Goal: Information Seeking & Learning: Find specific fact

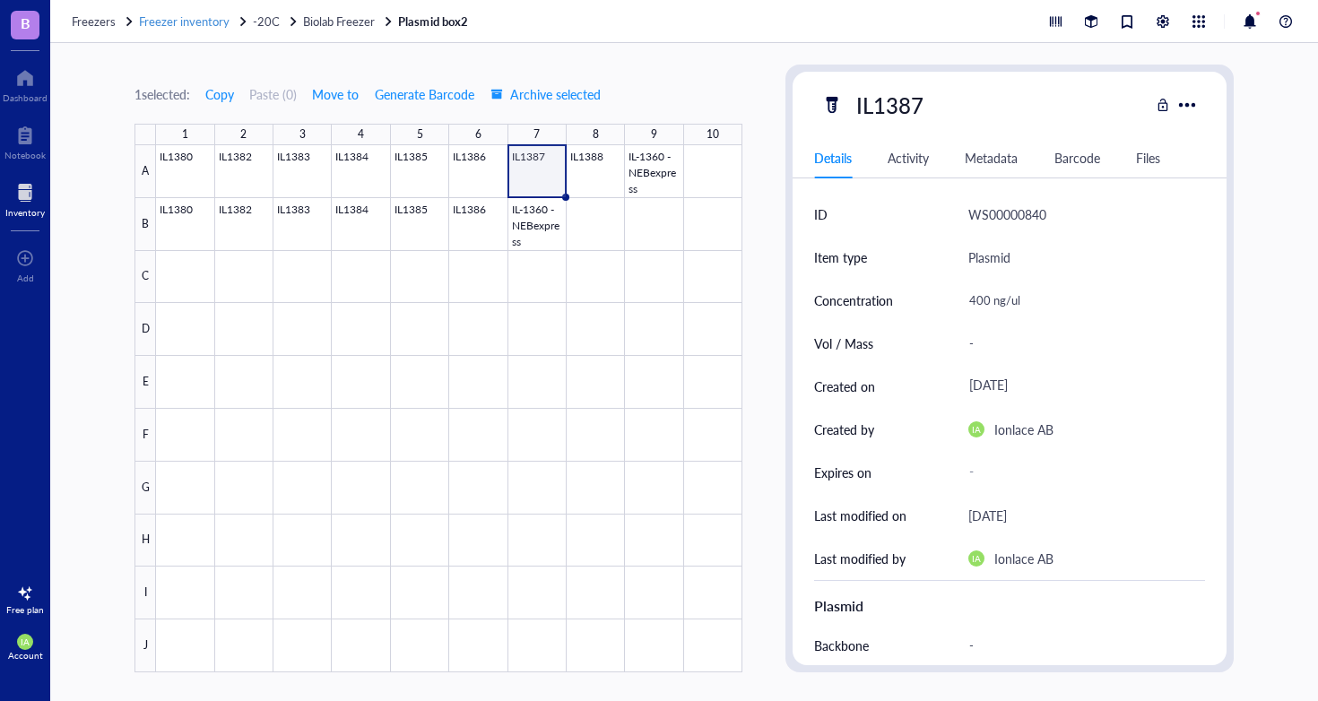
click at [223, 17] on span "Freezer inventory" at bounding box center [184, 21] width 91 height 17
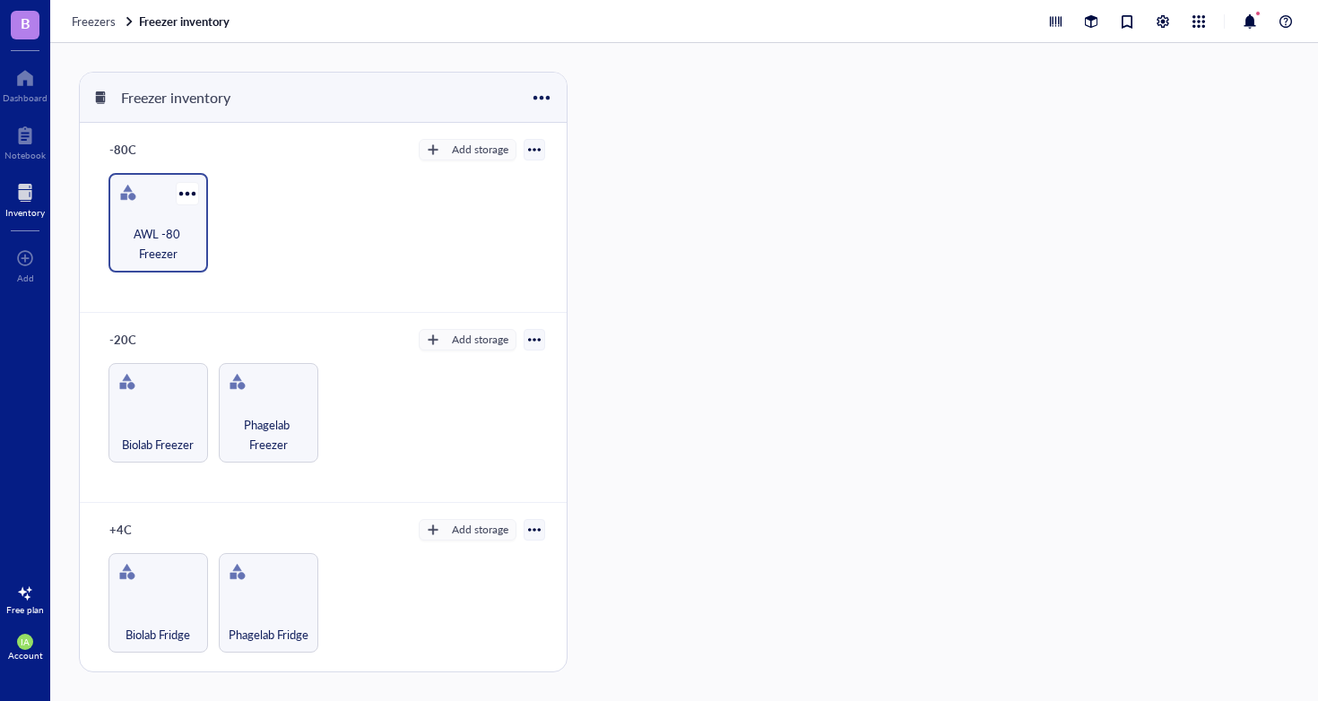
click at [126, 197] on div at bounding box center [128, 192] width 29 height 29
click at [134, 227] on span "AWL -80 Freezer" at bounding box center [158, 243] width 82 height 39
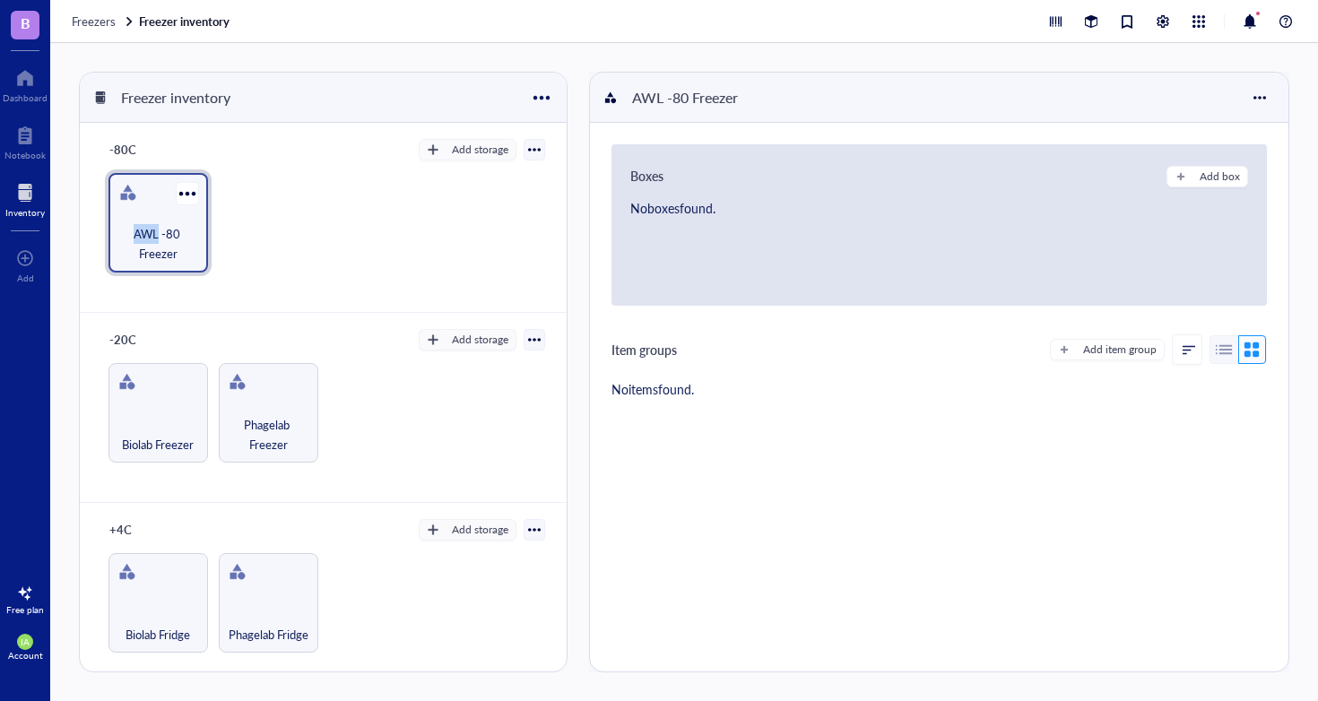
click at [134, 227] on span "AWL -80 Freezer" at bounding box center [158, 243] width 82 height 39
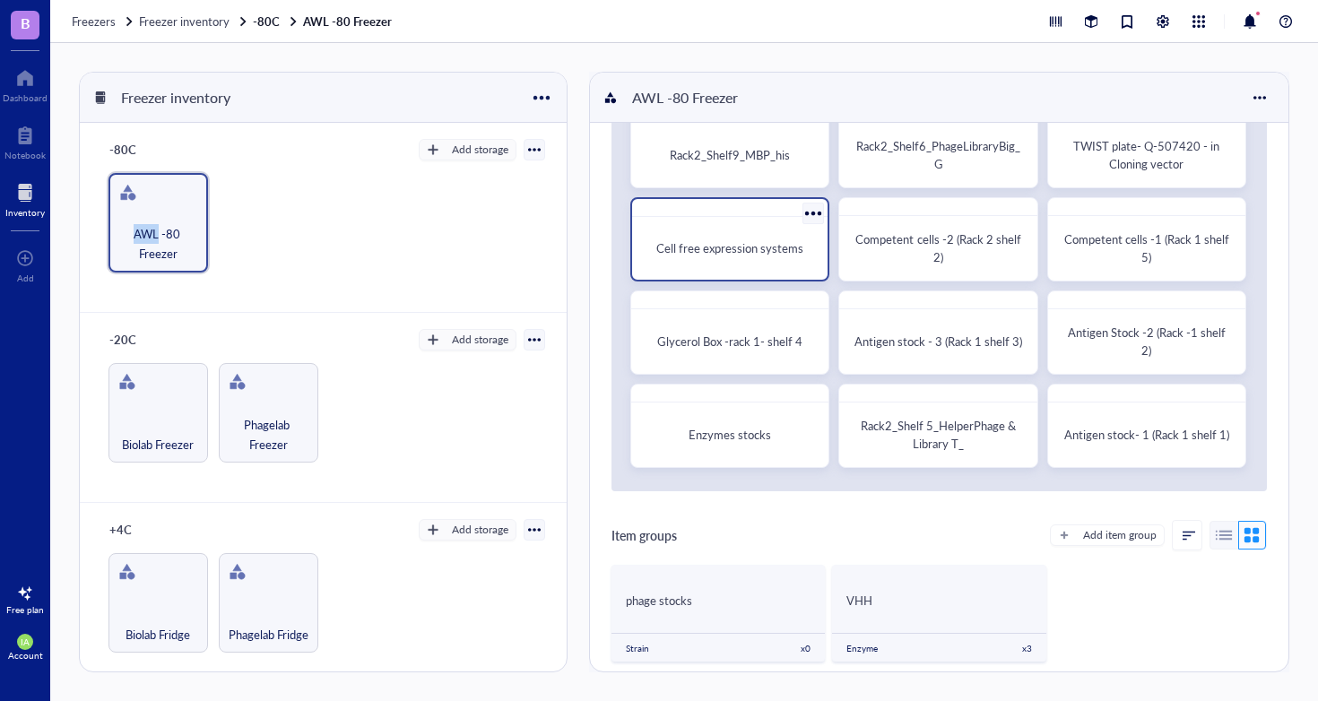
scroll to position [94, 0]
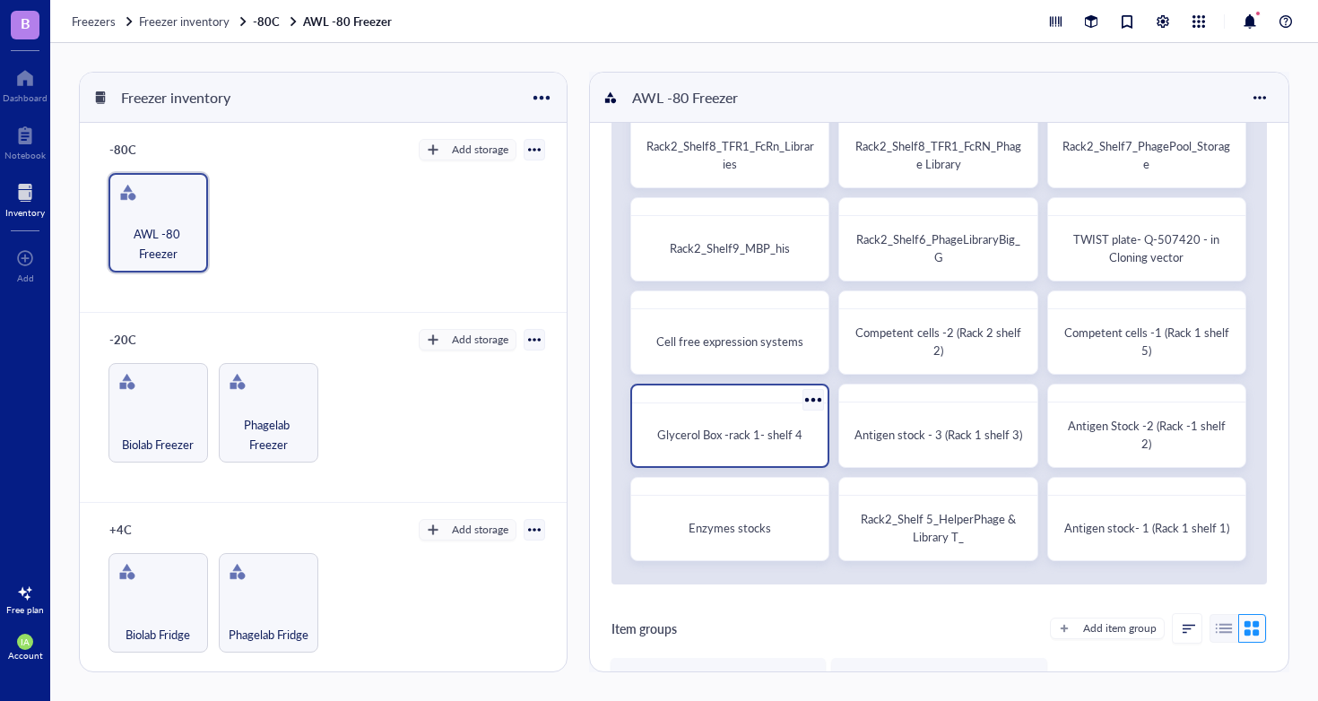
click at [769, 442] on span "Glycerol Box -rack 1- shelf 4" at bounding box center [729, 434] width 145 height 17
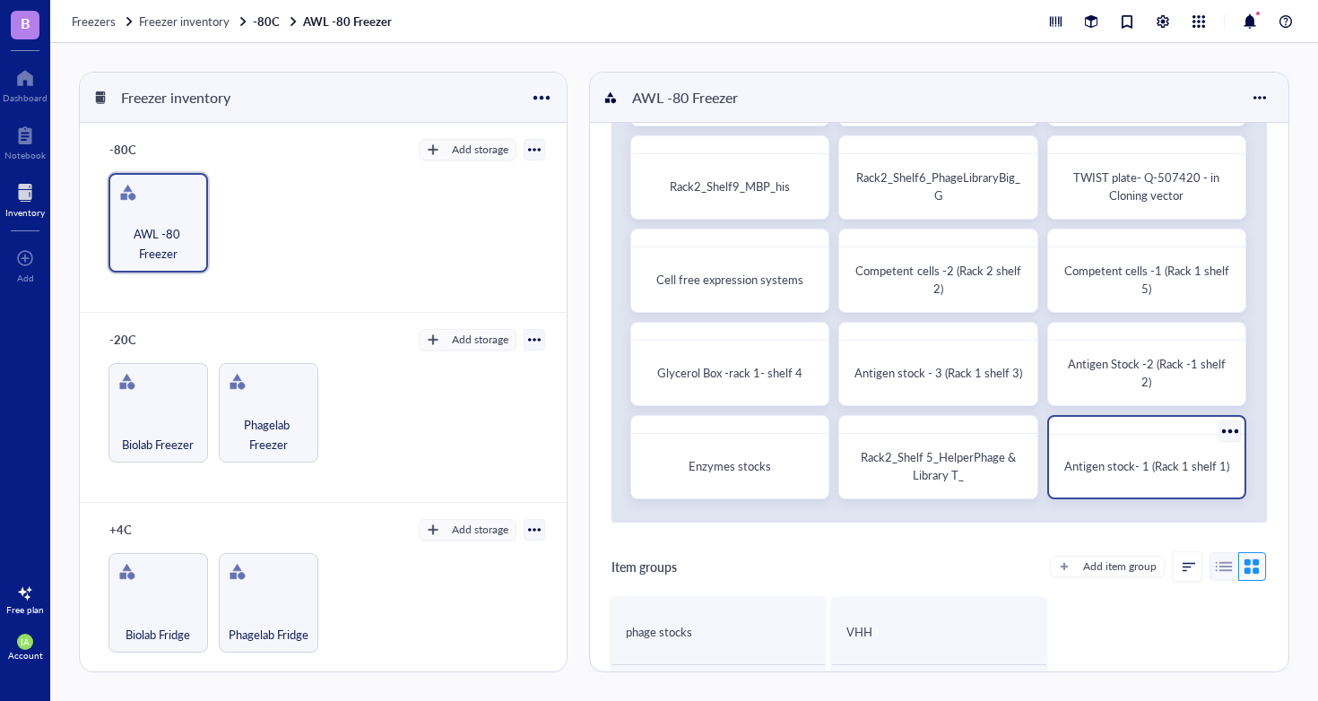
scroll to position [110, 0]
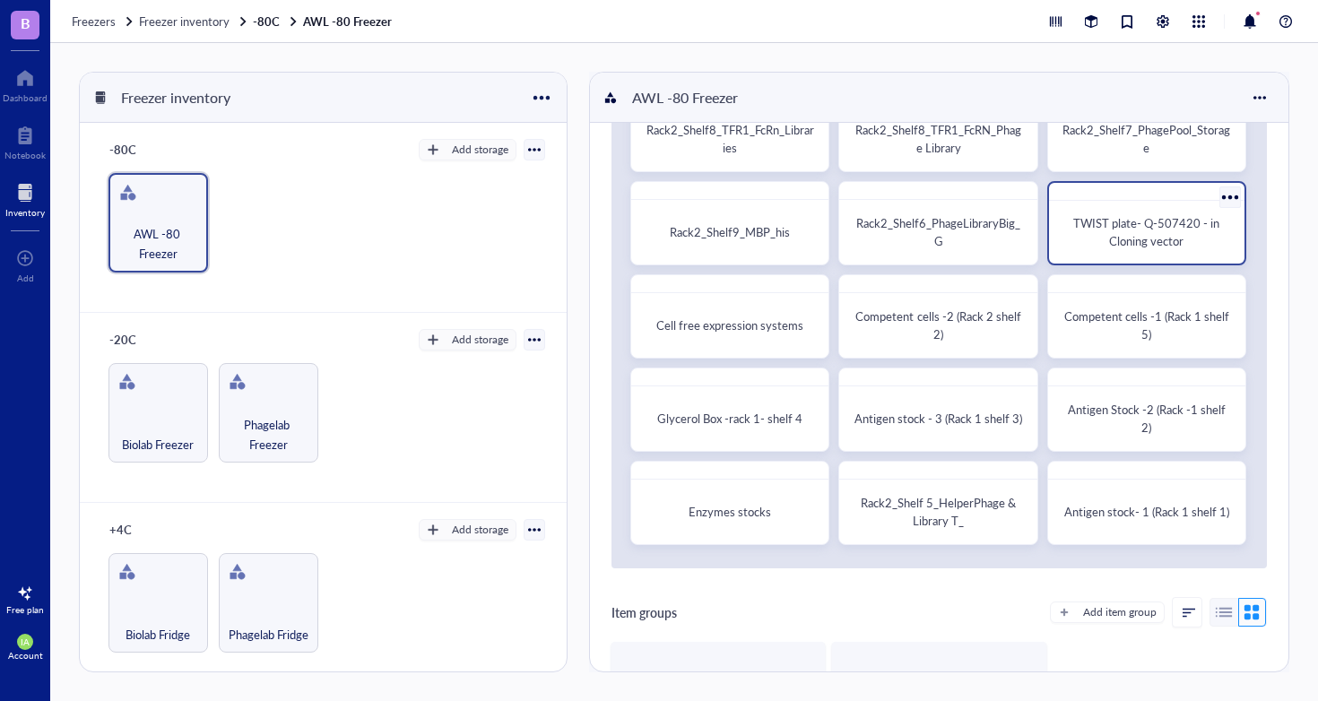
click at [1117, 256] on div "TWIST plate- Q-507420 - in Cloning vector" at bounding box center [1146, 223] width 199 height 84
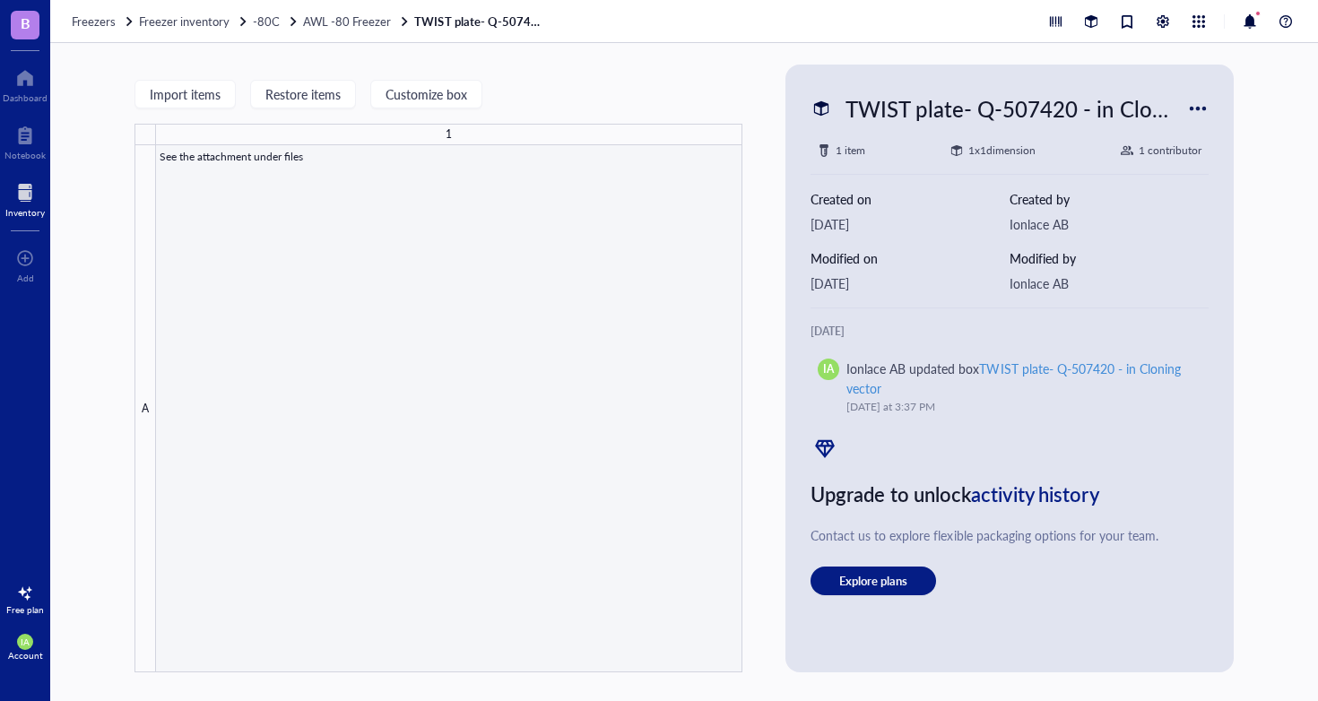
click at [440, 250] on div at bounding box center [449, 408] width 586 height 527
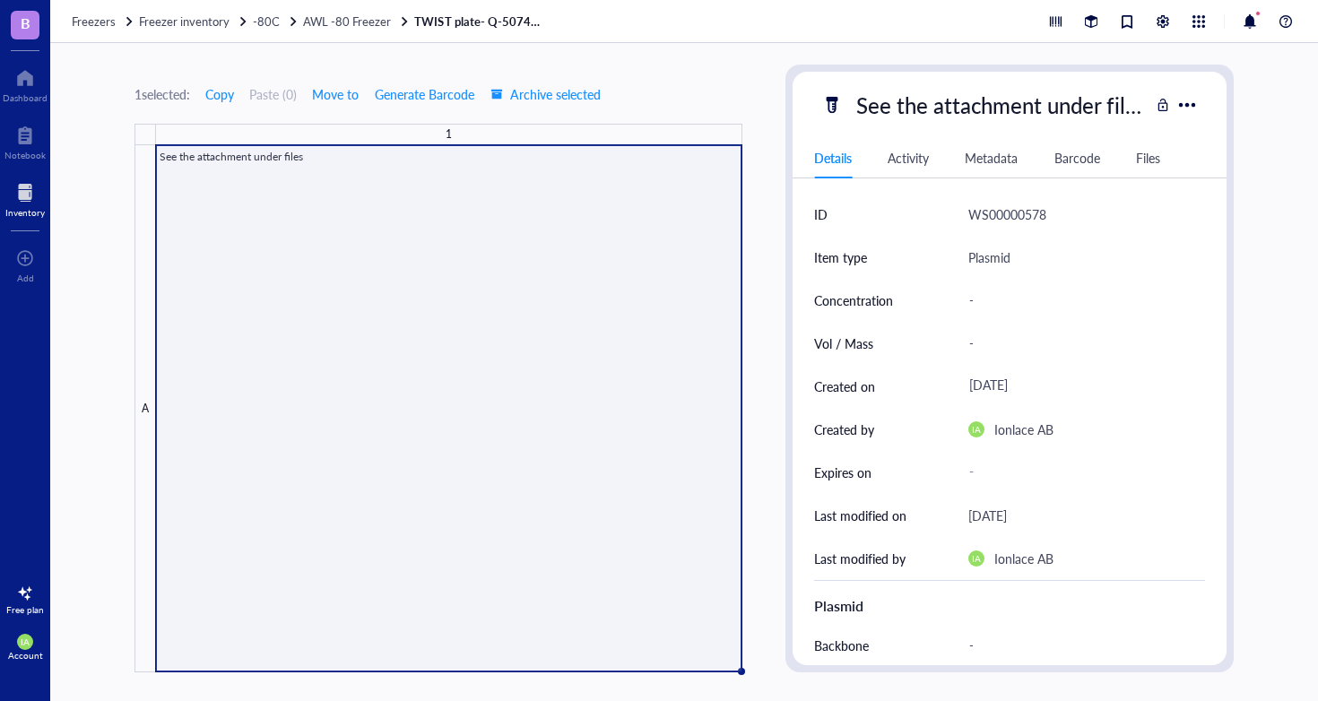
click at [440, 250] on div at bounding box center [449, 408] width 586 height 527
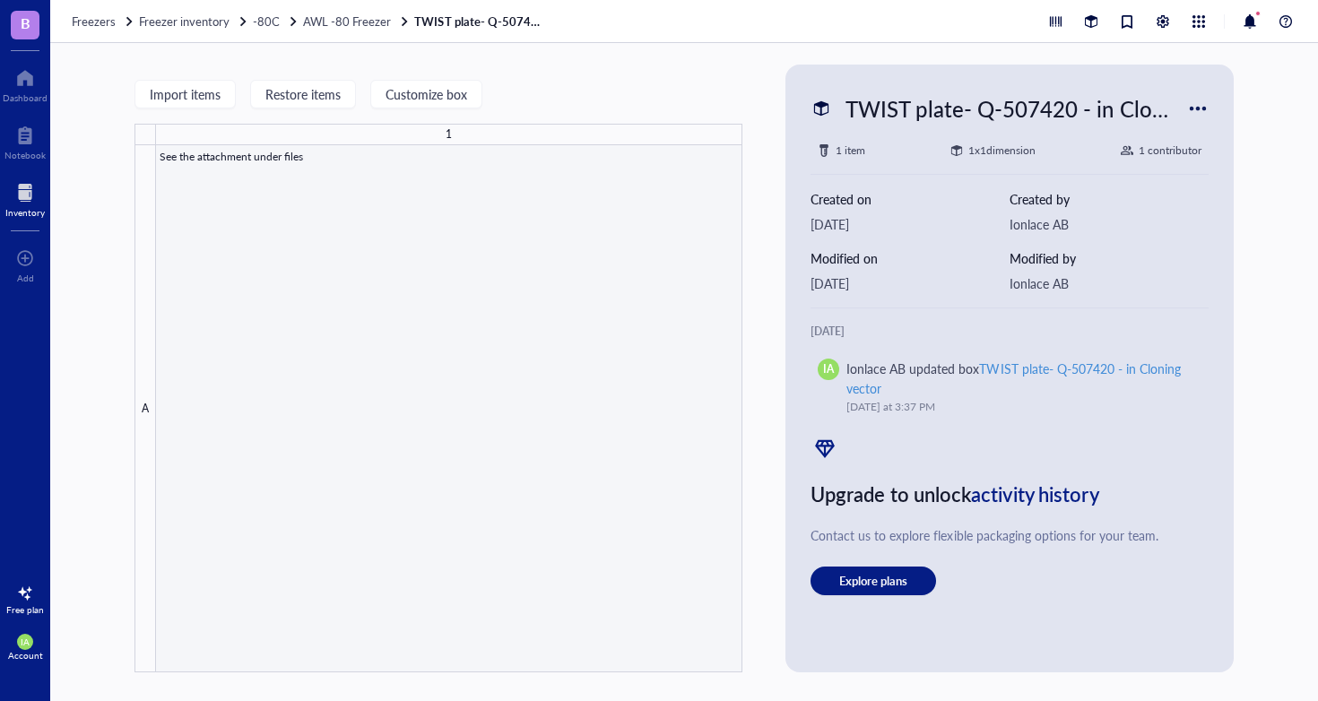
click at [359, 212] on div at bounding box center [449, 408] width 586 height 527
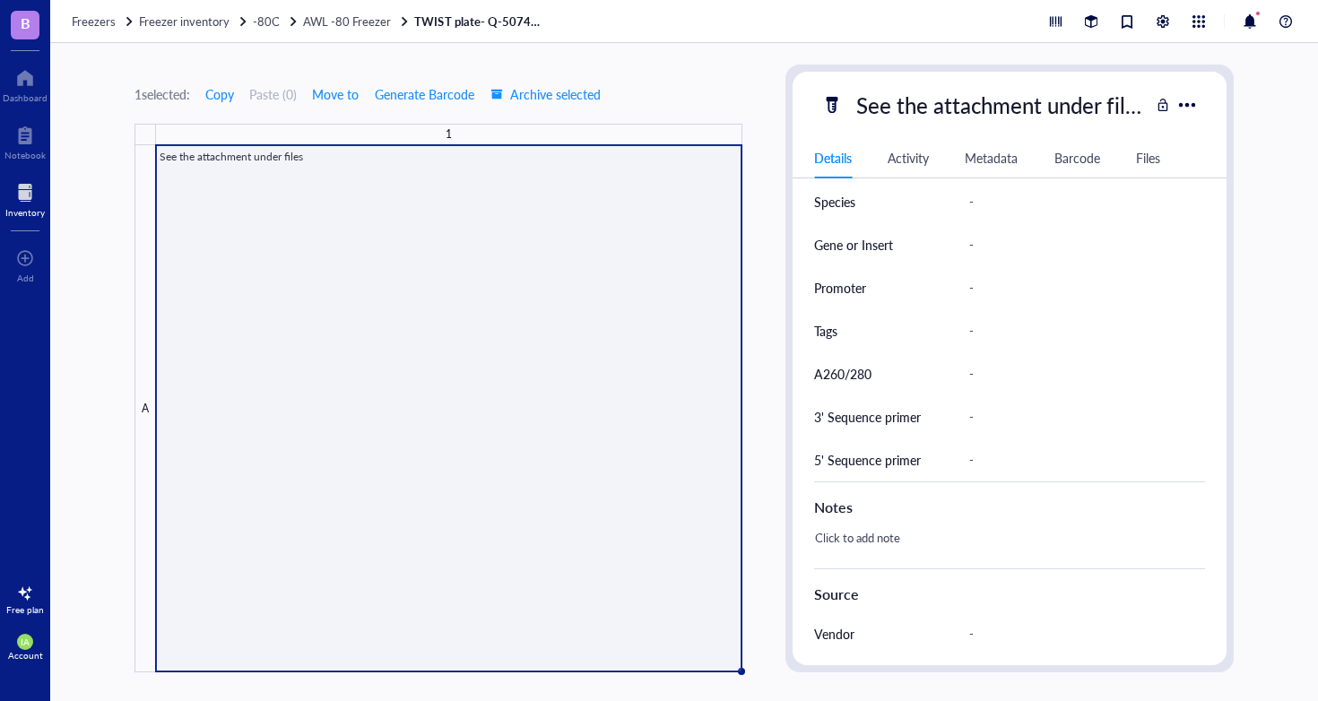
scroll to position [792, 0]
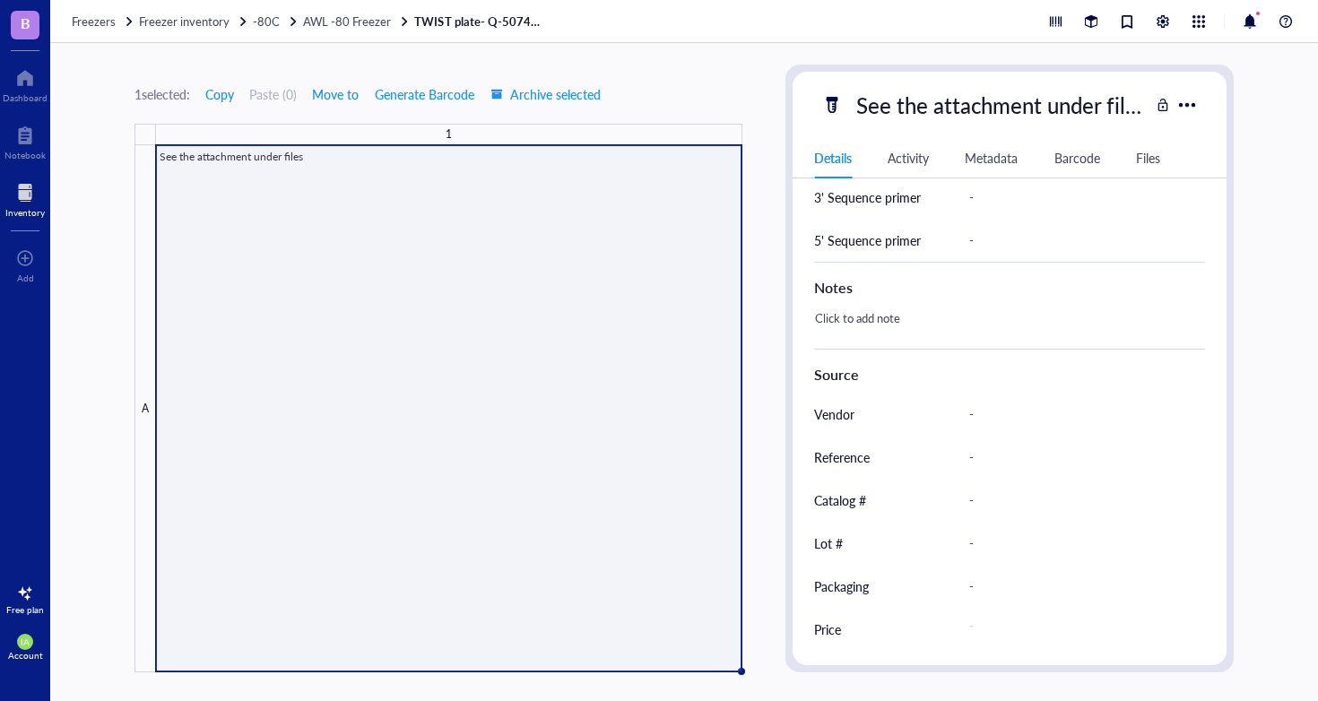
click at [1155, 159] on div "Files" at bounding box center [1148, 158] width 24 height 20
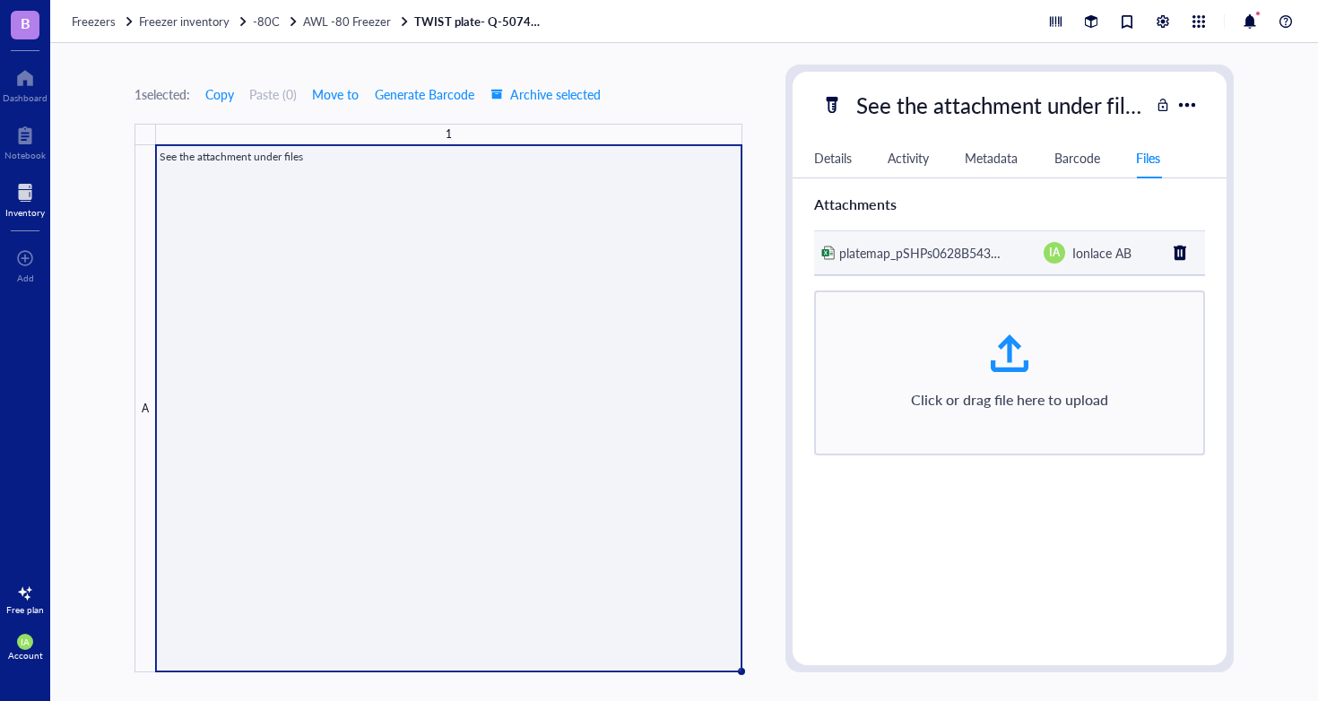
click at [946, 255] on span "platemap_pSHPs0628B543701TB_" at bounding box center [936, 253] width 194 height 18
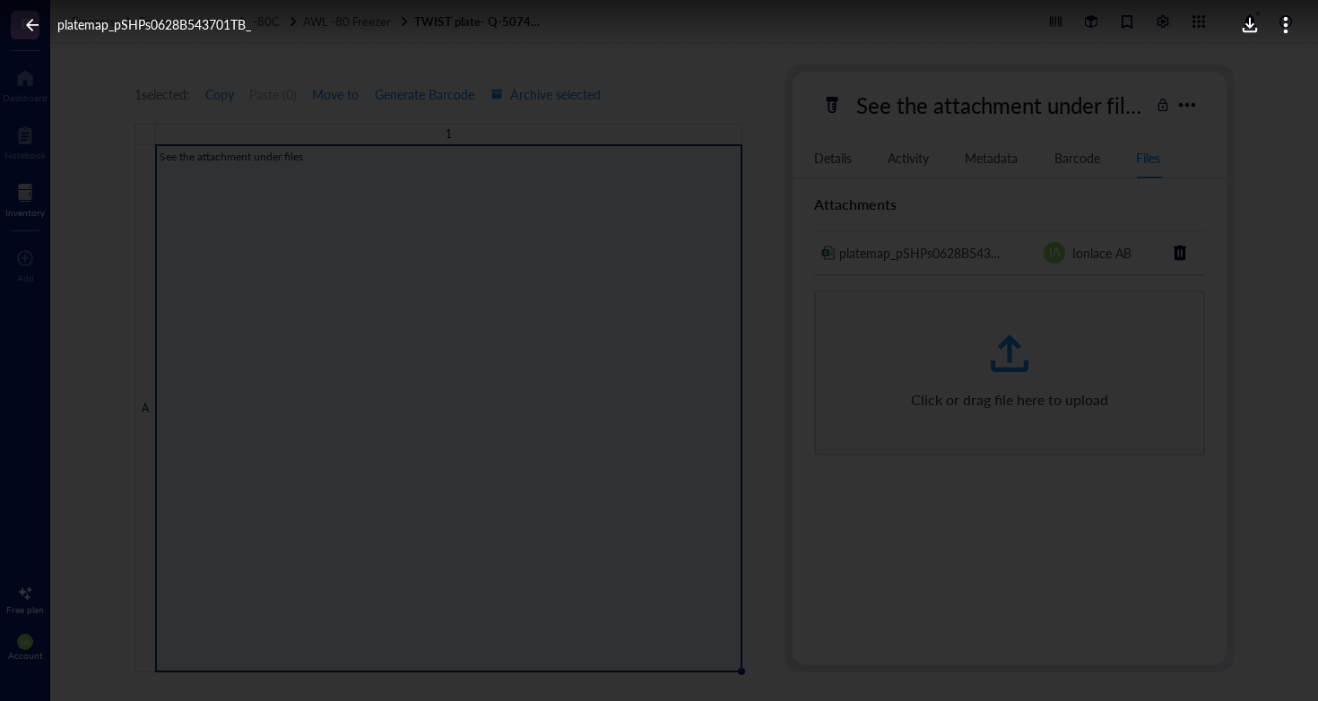
click at [1252, 26] on icon at bounding box center [1249, 25] width 17 height 17
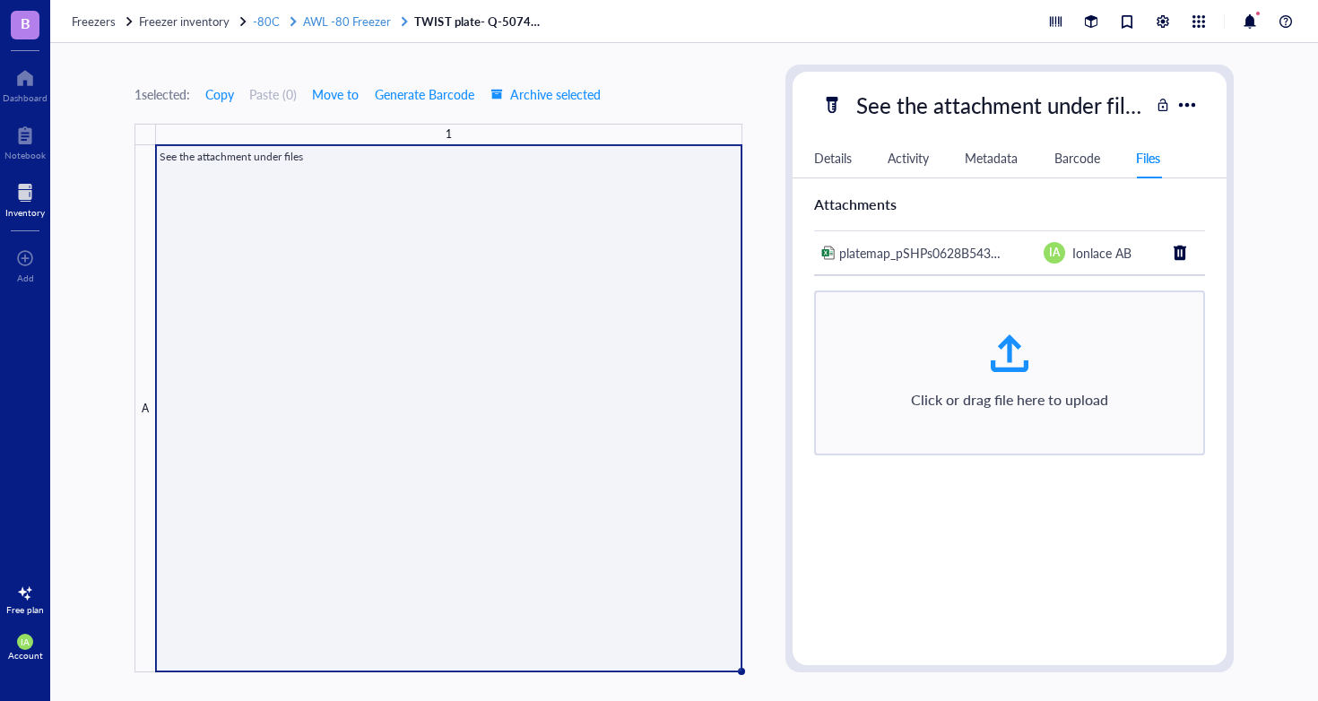
click at [361, 23] on span "AWL -80 Freezer" at bounding box center [347, 21] width 88 height 17
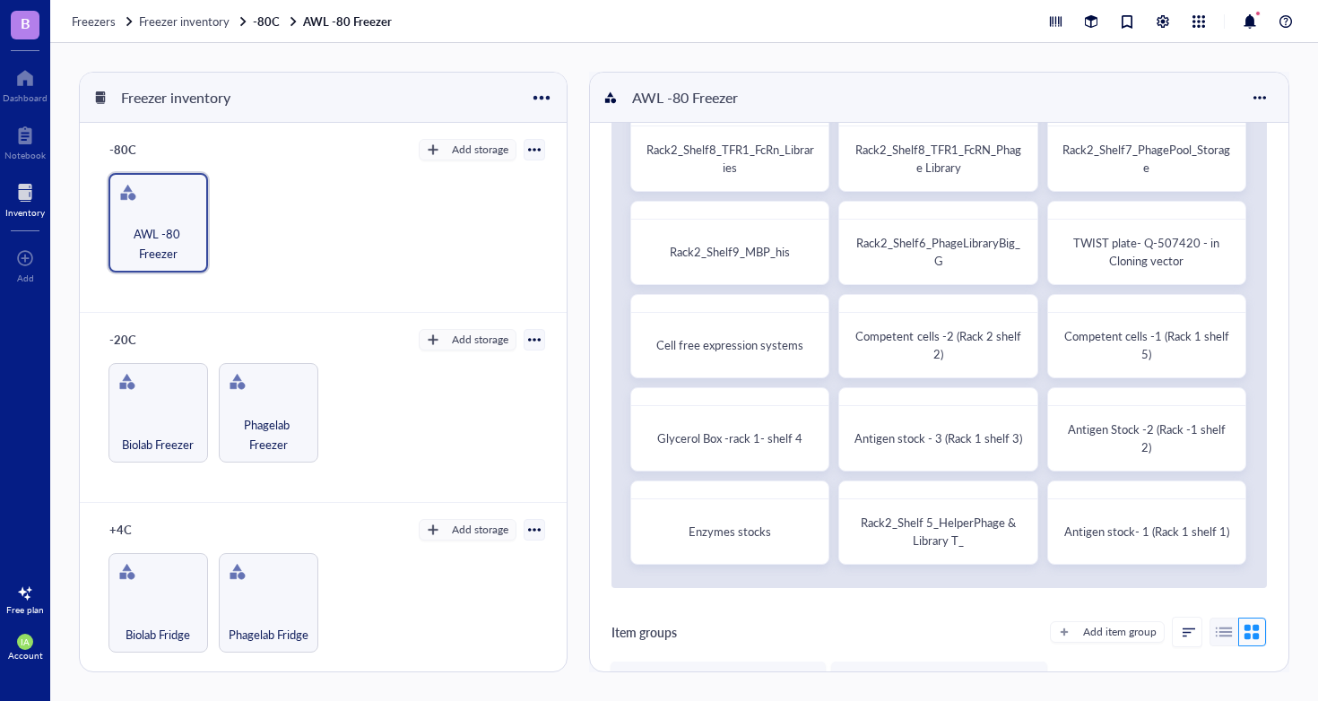
scroll to position [99, 0]
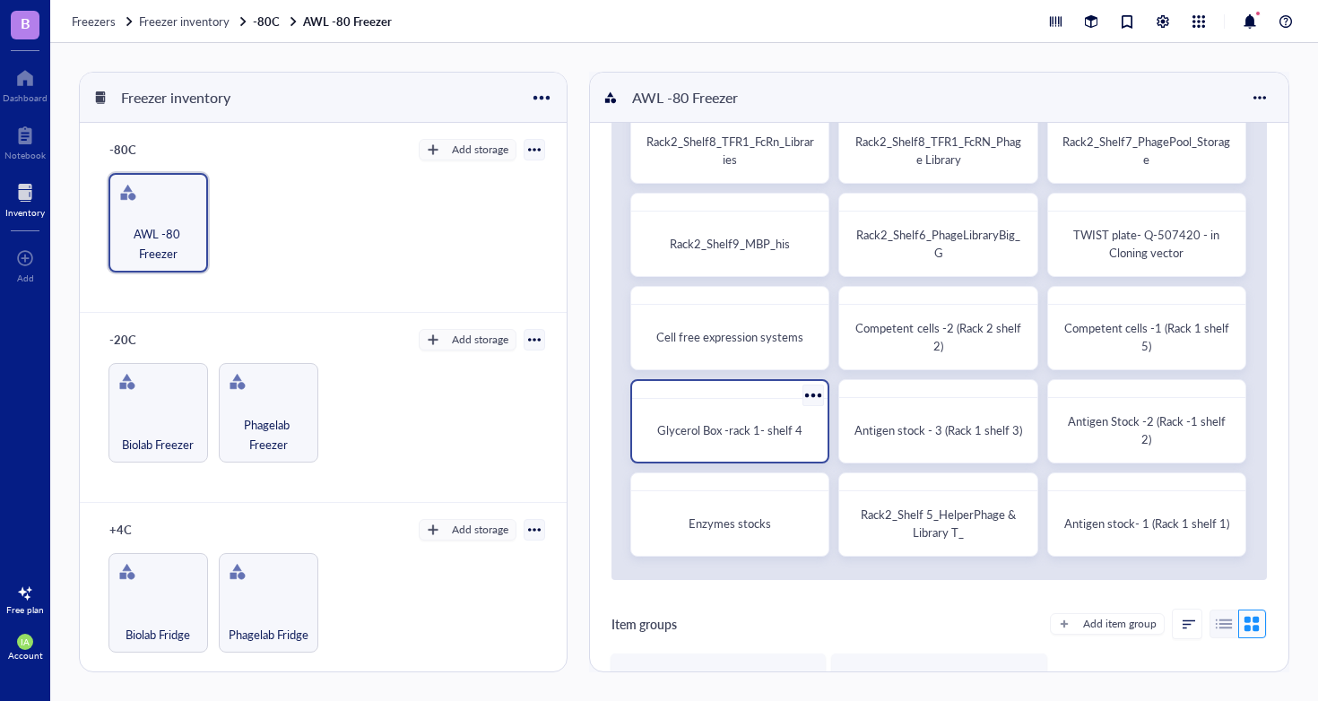
click at [770, 401] on div "Glycerol Box -rack 1- shelf 4" at bounding box center [729, 421] width 199 height 84
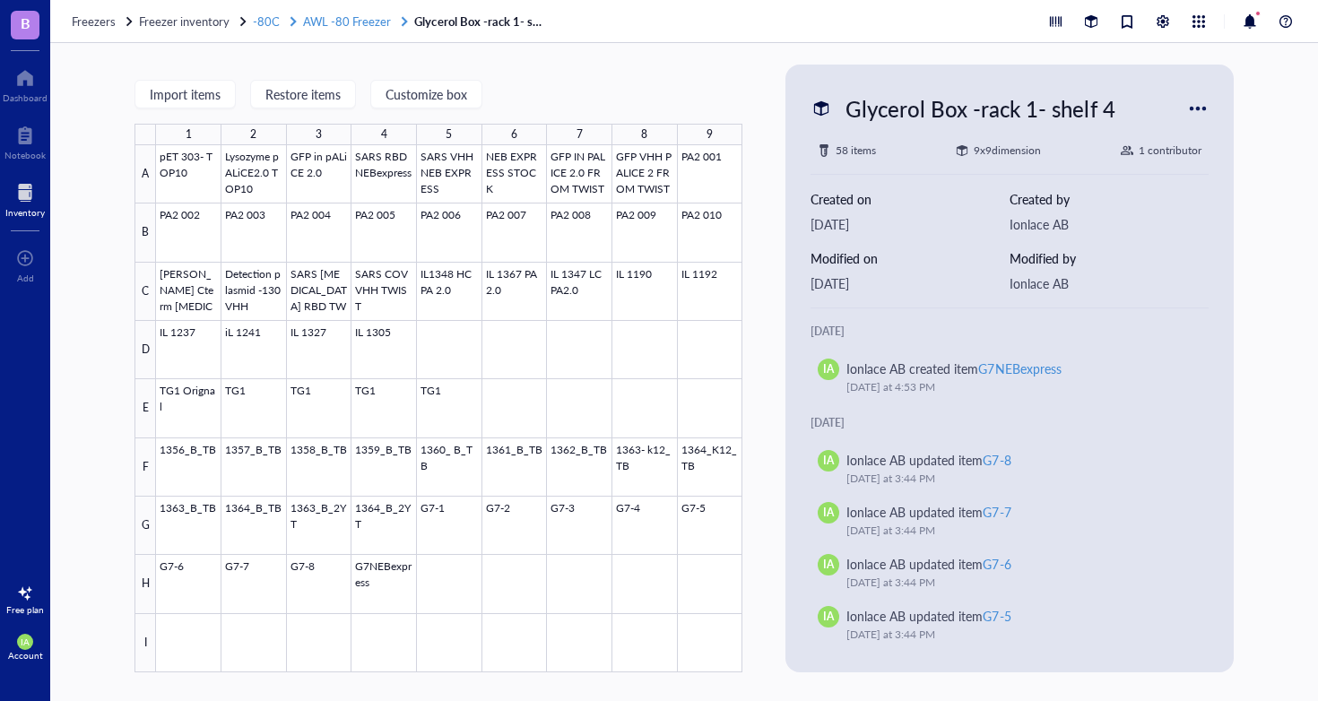
click at [336, 23] on span "AWL -80 Freezer" at bounding box center [347, 21] width 88 height 17
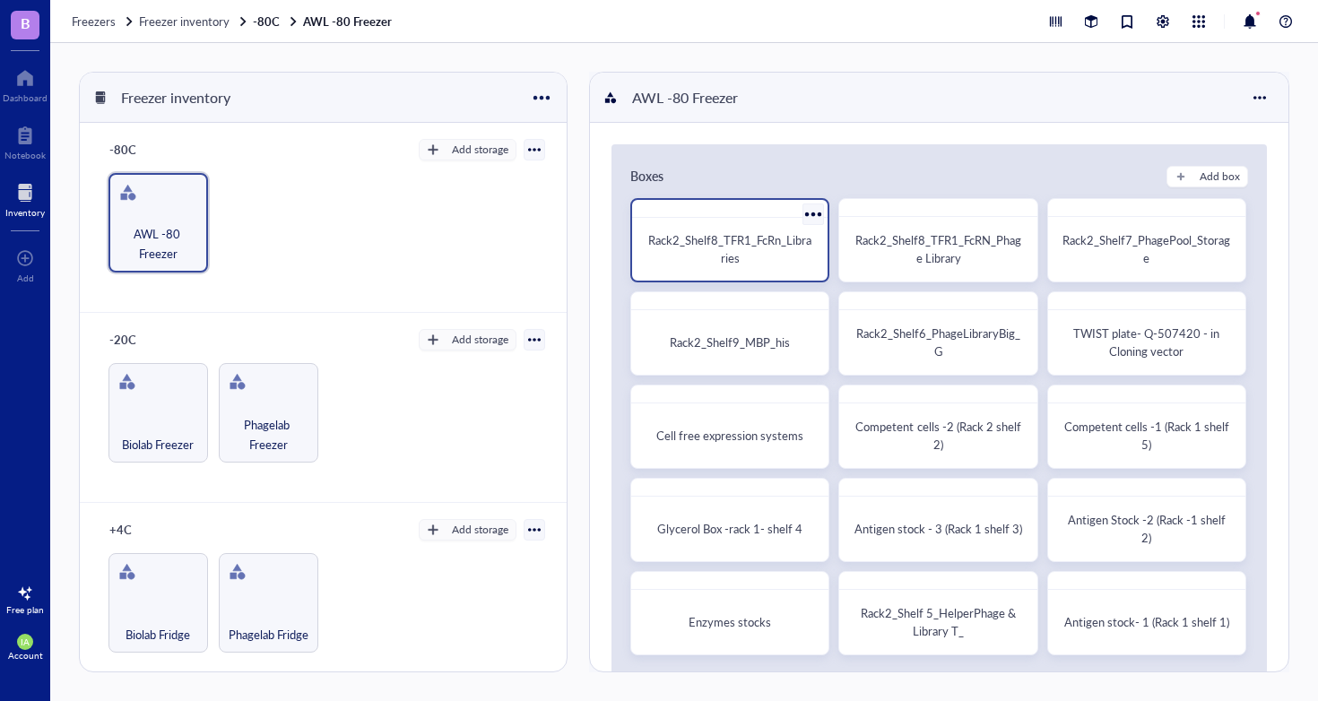
click at [754, 272] on div "Rack2_Shelf8_TFR1_FcRn_Libraries" at bounding box center [729, 249] width 181 height 48
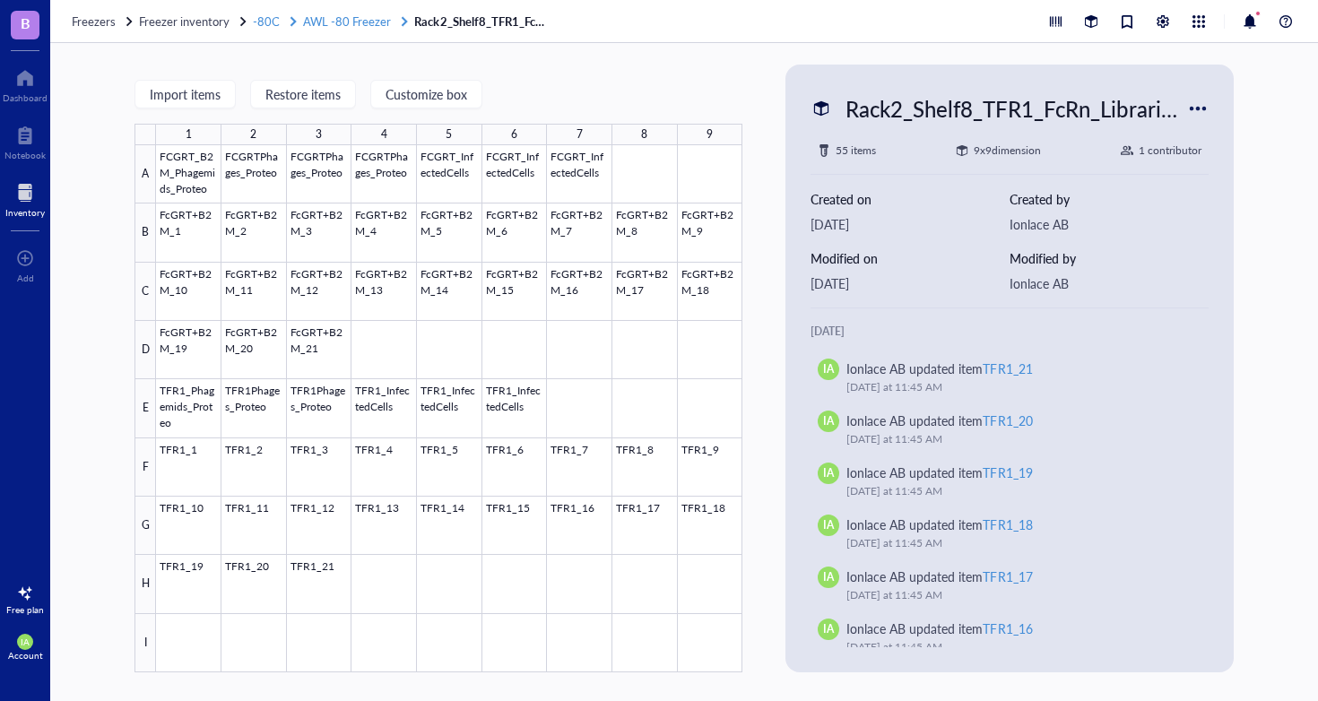
click at [341, 19] on span "AWL -80 Freezer" at bounding box center [347, 21] width 88 height 17
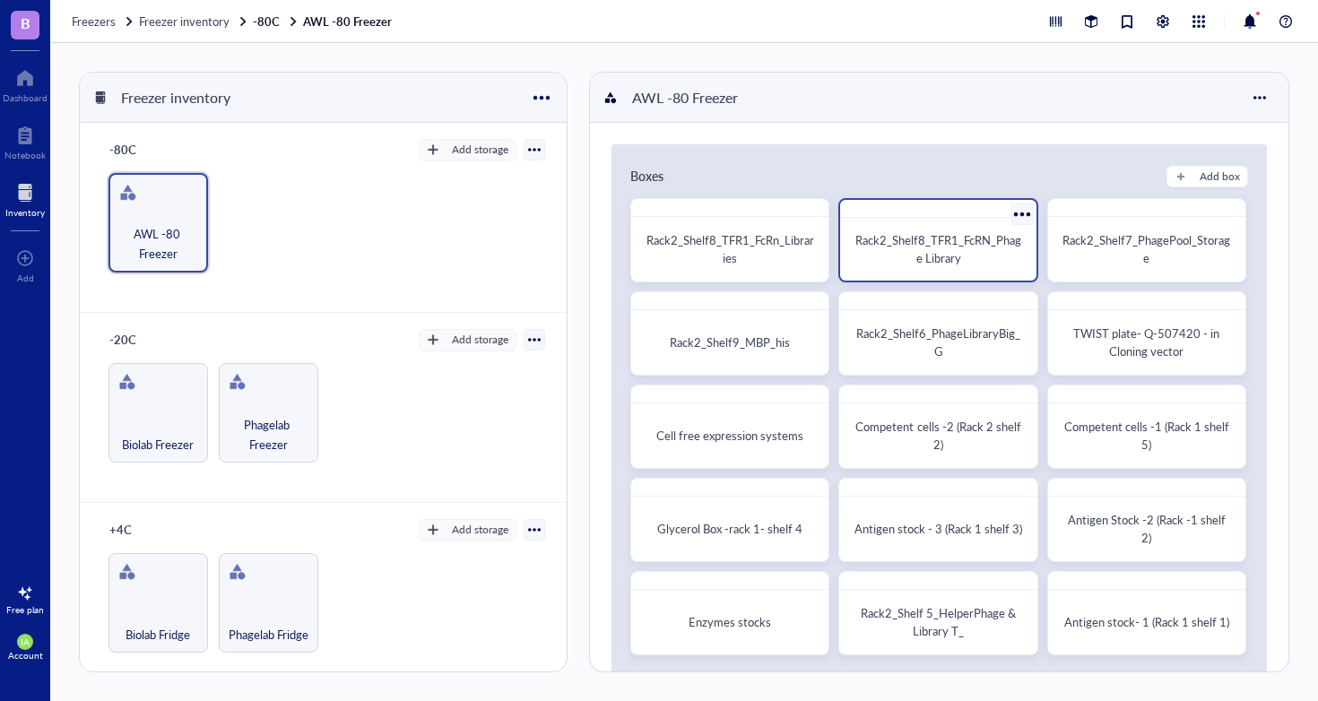
click at [936, 271] on div "Rack2_Shelf8_TFR1_FcRN_Phage Library" at bounding box center [937, 249] width 181 height 48
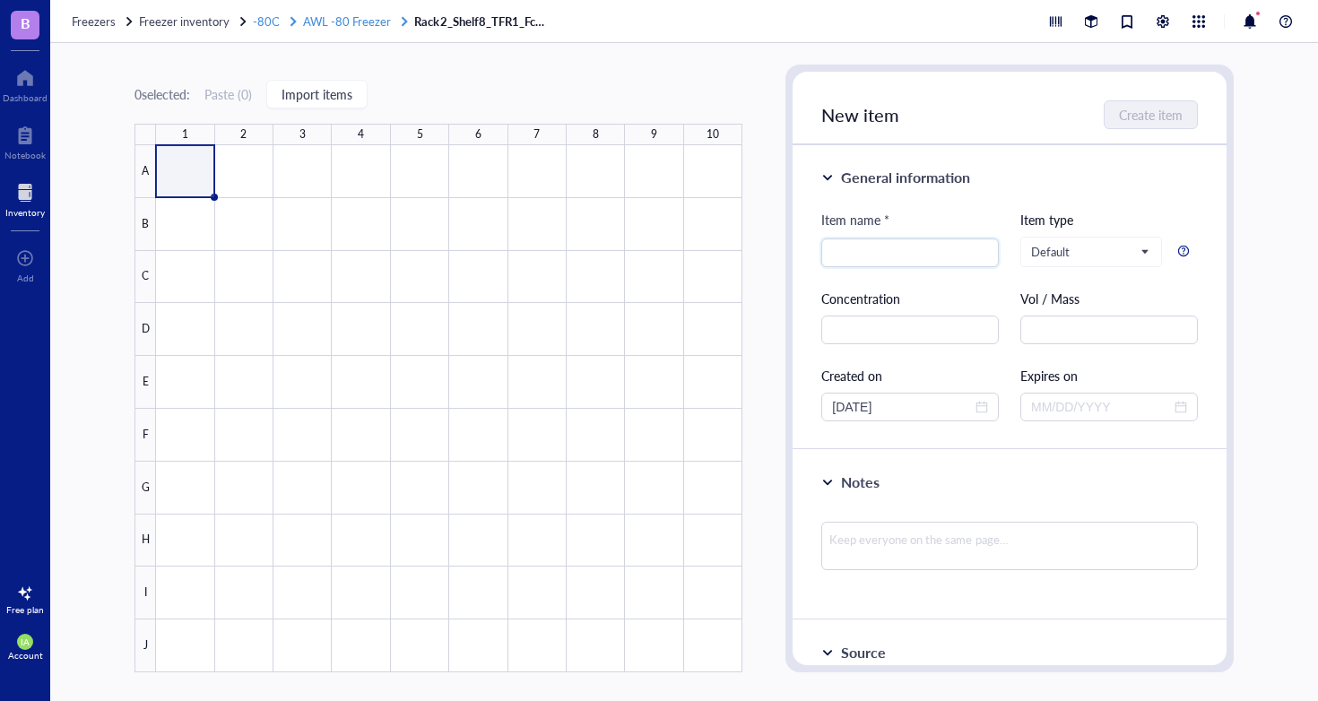
click at [352, 24] on span "AWL -80 Freezer" at bounding box center [347, 21] width 88 height 17
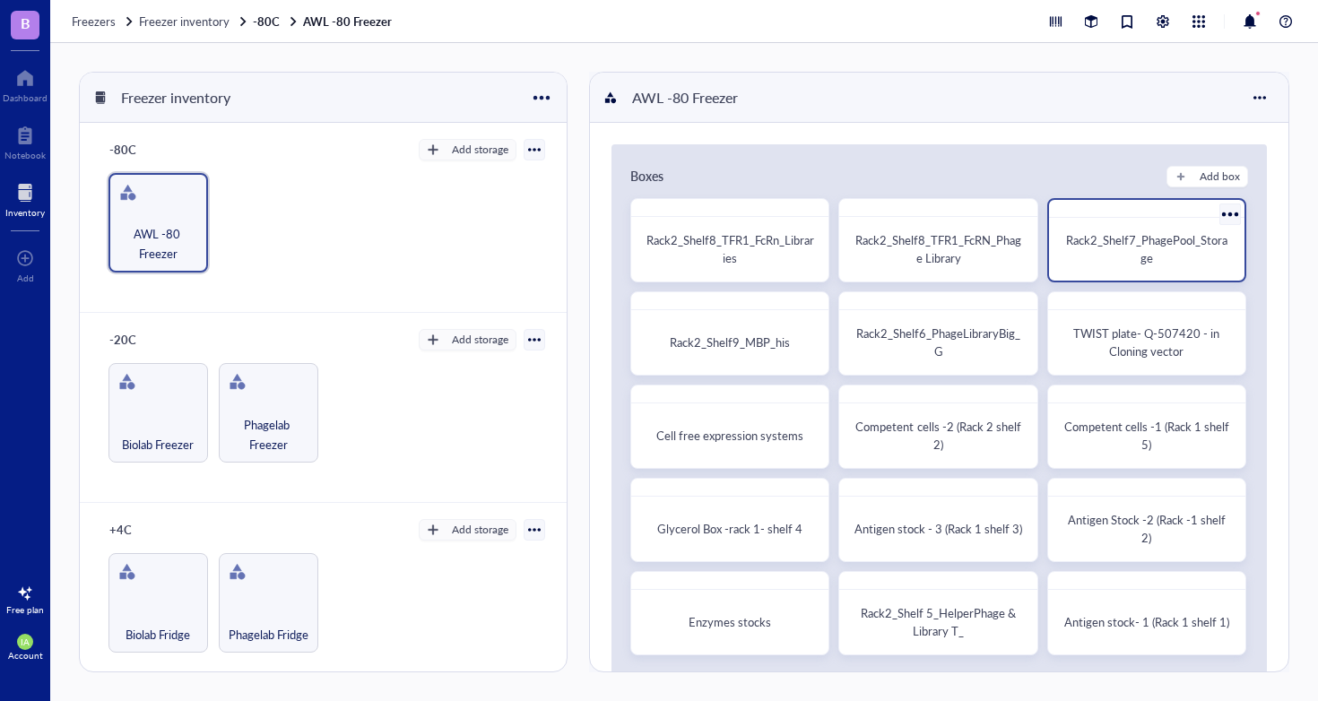
click at [1139, 247] on span "Rack2_Shelf7_PhagePool_Storage" at bounding box center [1146, 248] width 161 height 35
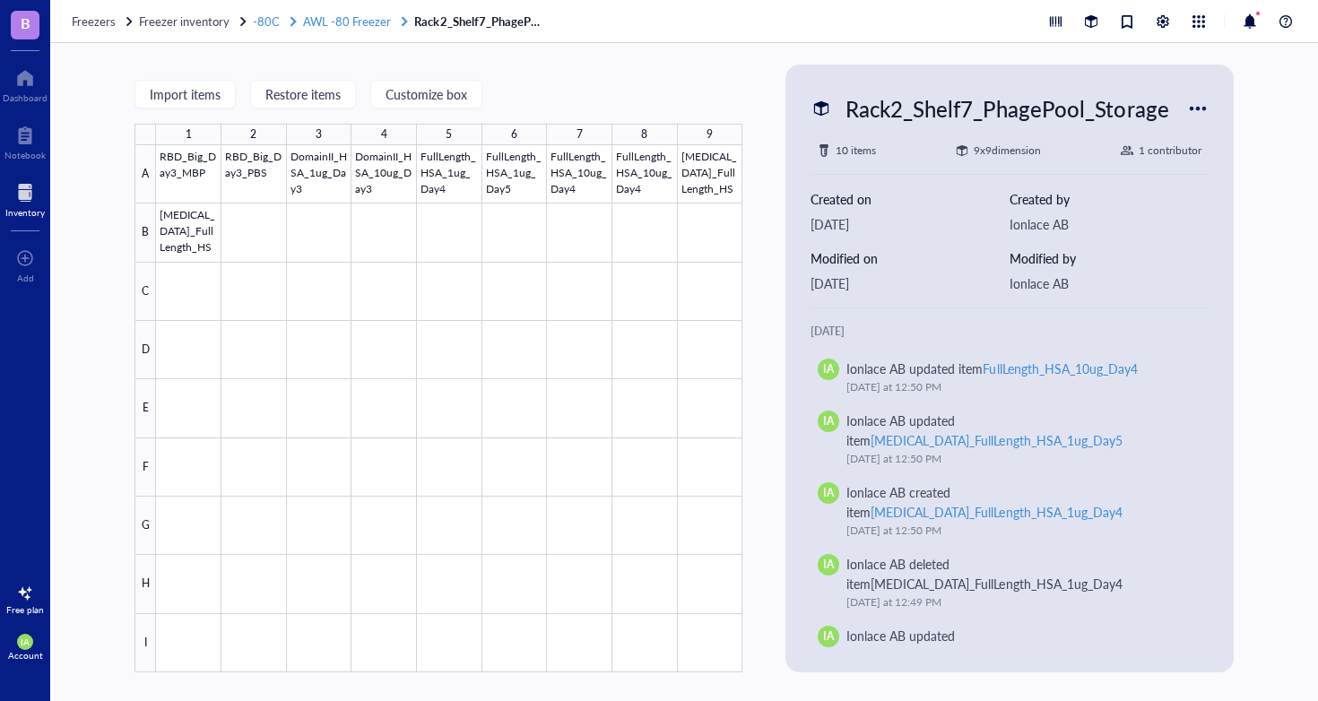
click at [358, 15] on span "AWL -80 Freezer" at bounding box center [347, 21] width 88 height 17
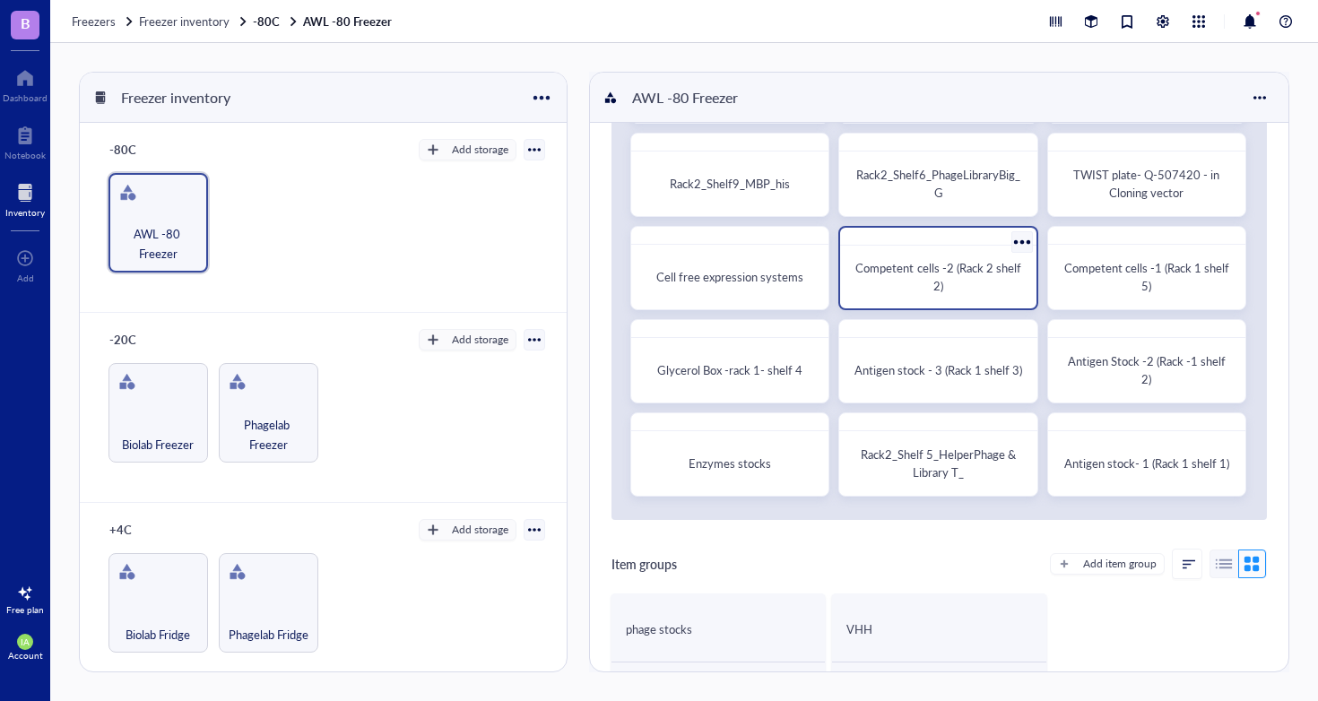
scroll to position [183, 0]
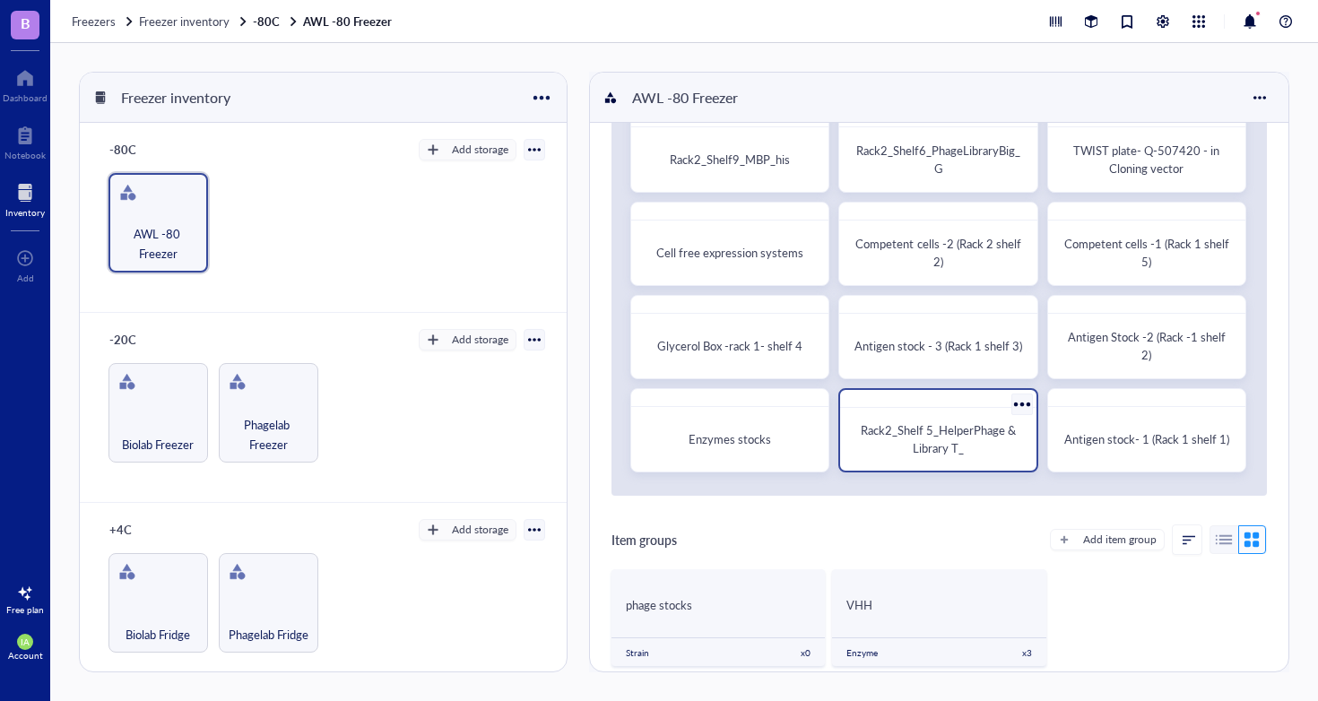
click at [937, 457] on div "Rack2_Shelf 5_HelperPhage & Library T_" at bounding box center [937, 439] width 181 height 48
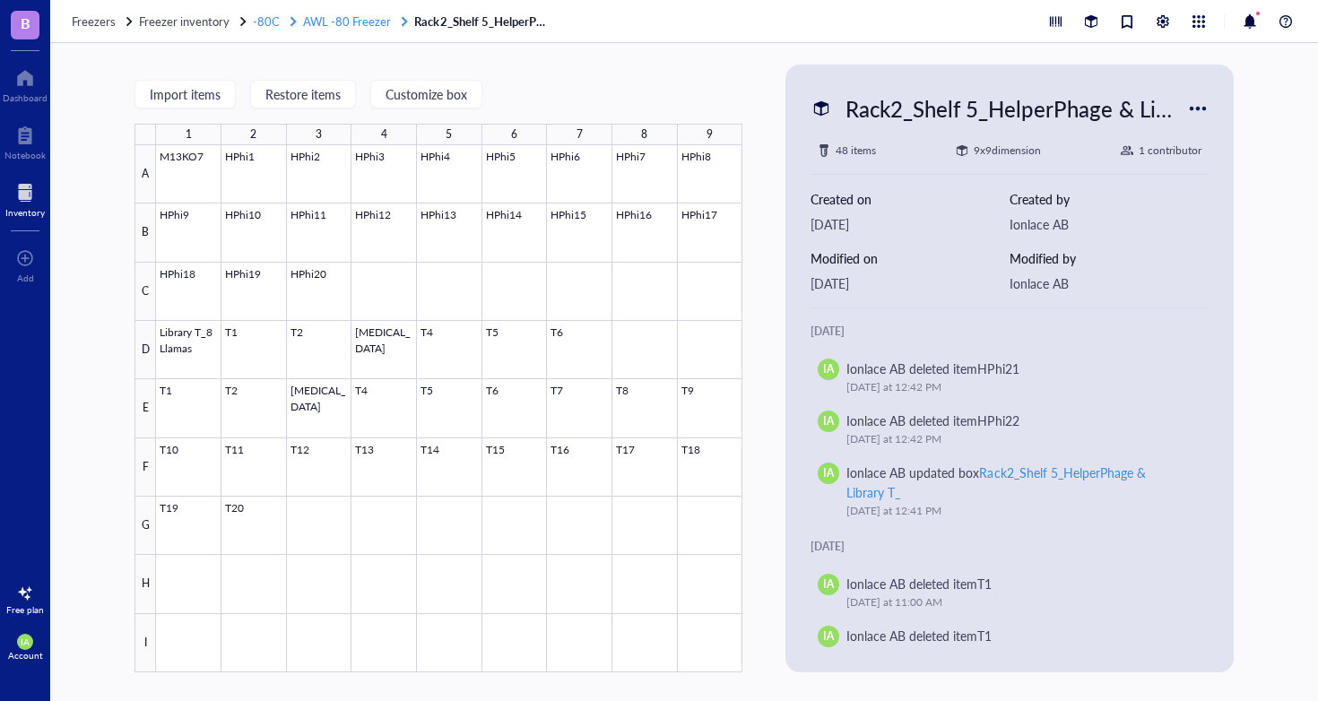
click at [333, 22] on span "AWL -80 Freezer" at bounding box center [347, 21] width 88 height 17
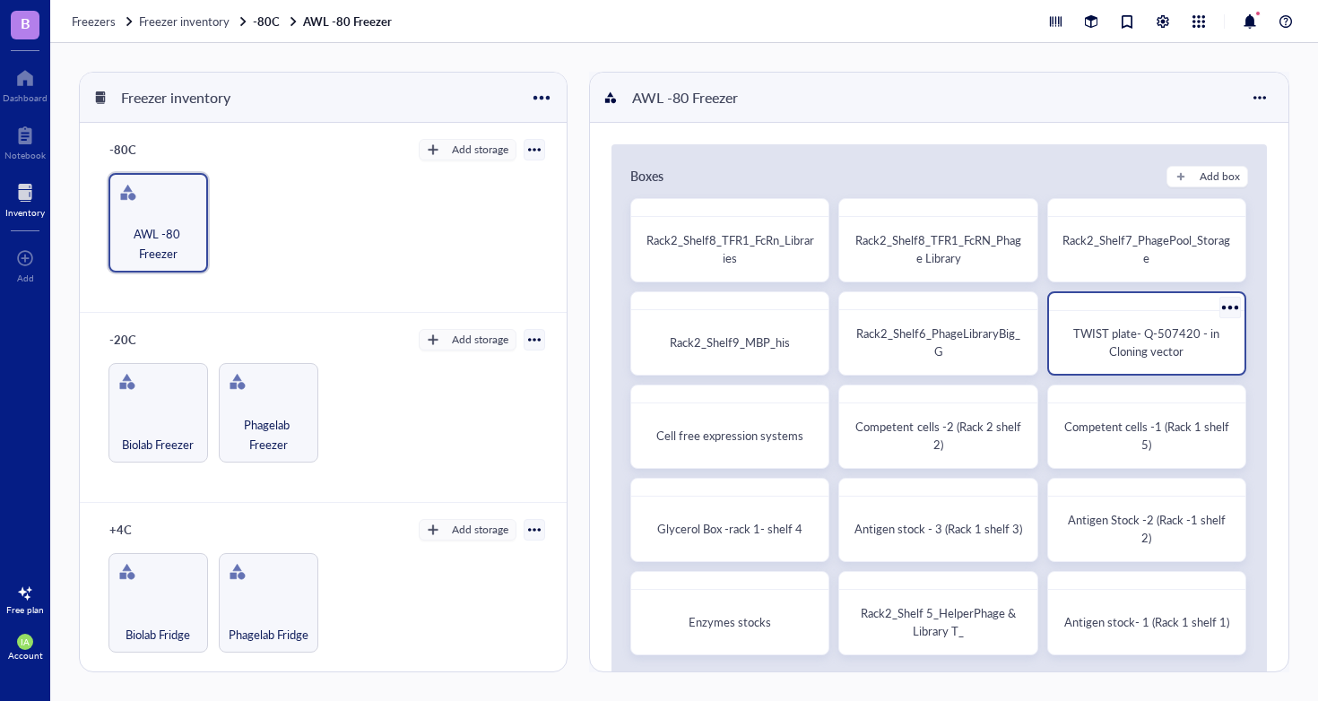
click at [1150, 332] on span "TWIST plate- Q-507420 - in Cloning vector" at bounding box center [1147, 341] width 149 height 35
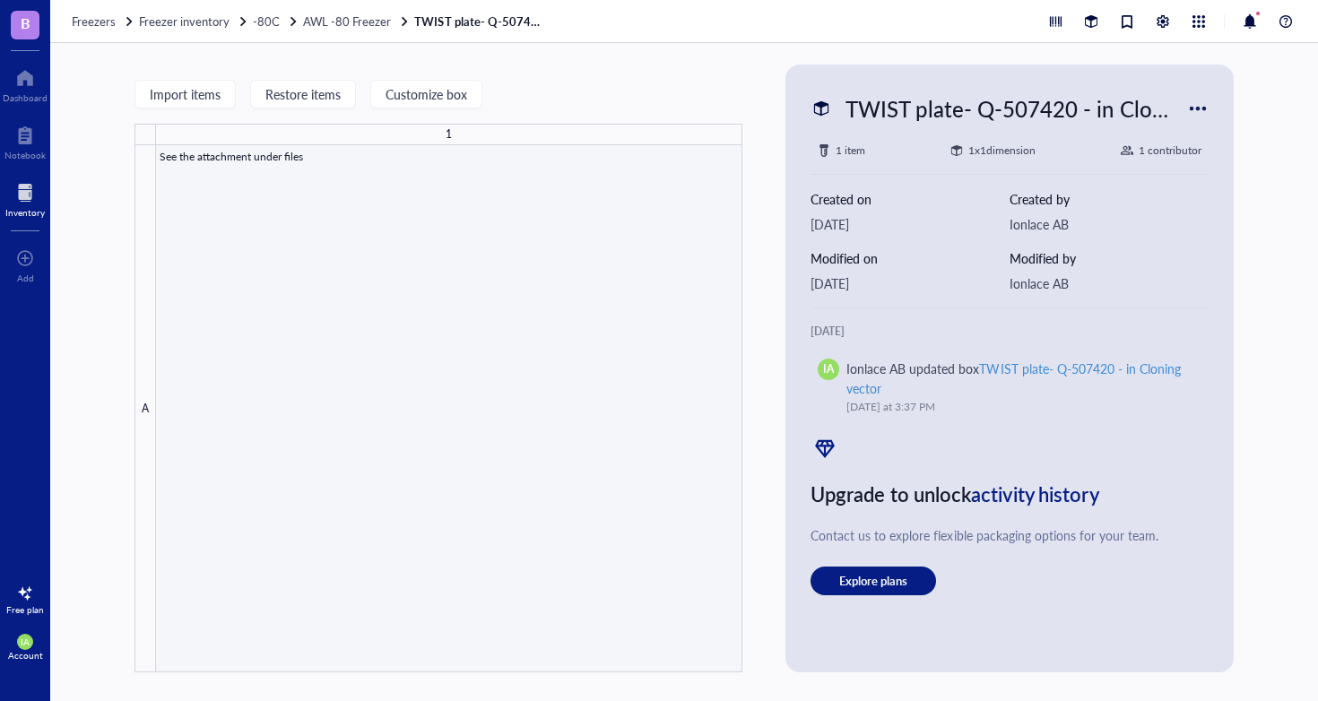
click at [450, 175] on div at bounding box center [449, 408] width 586 height 527
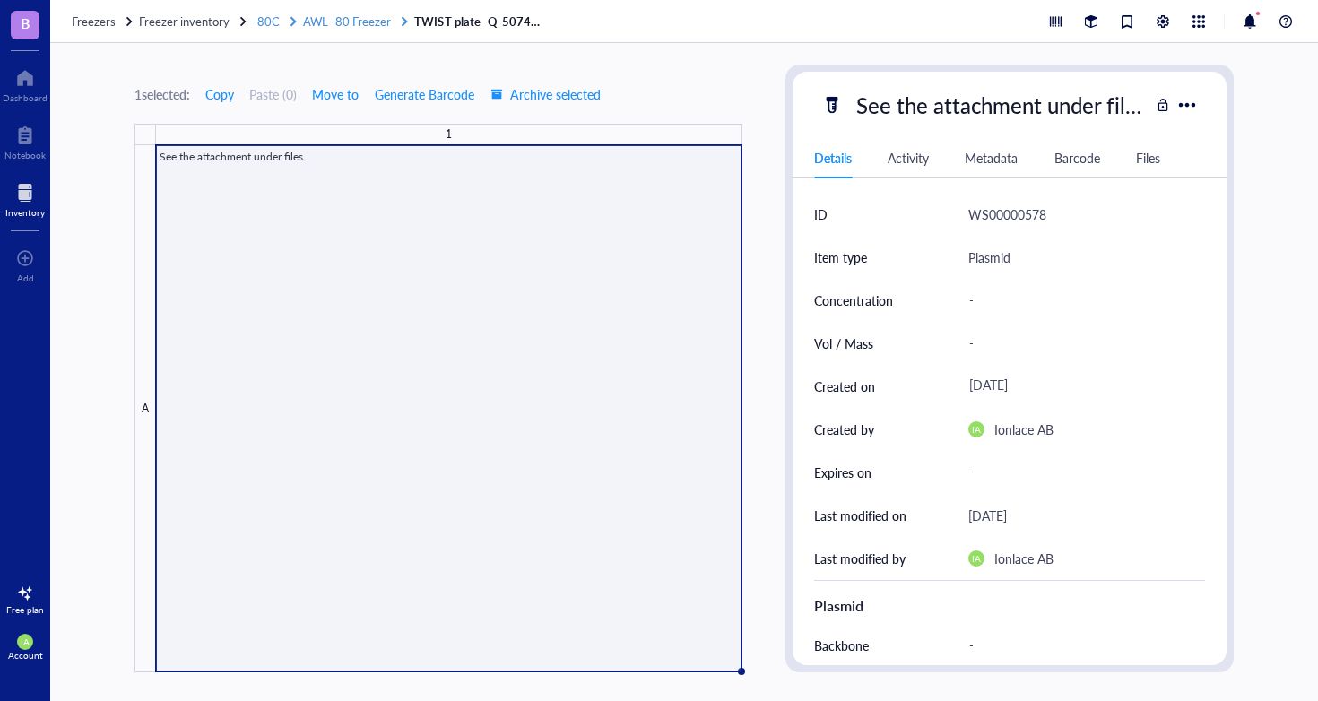
click at [367, 24] on span "AWL -80 Freezer" at bounding box center [347, 21] width 88 height 17
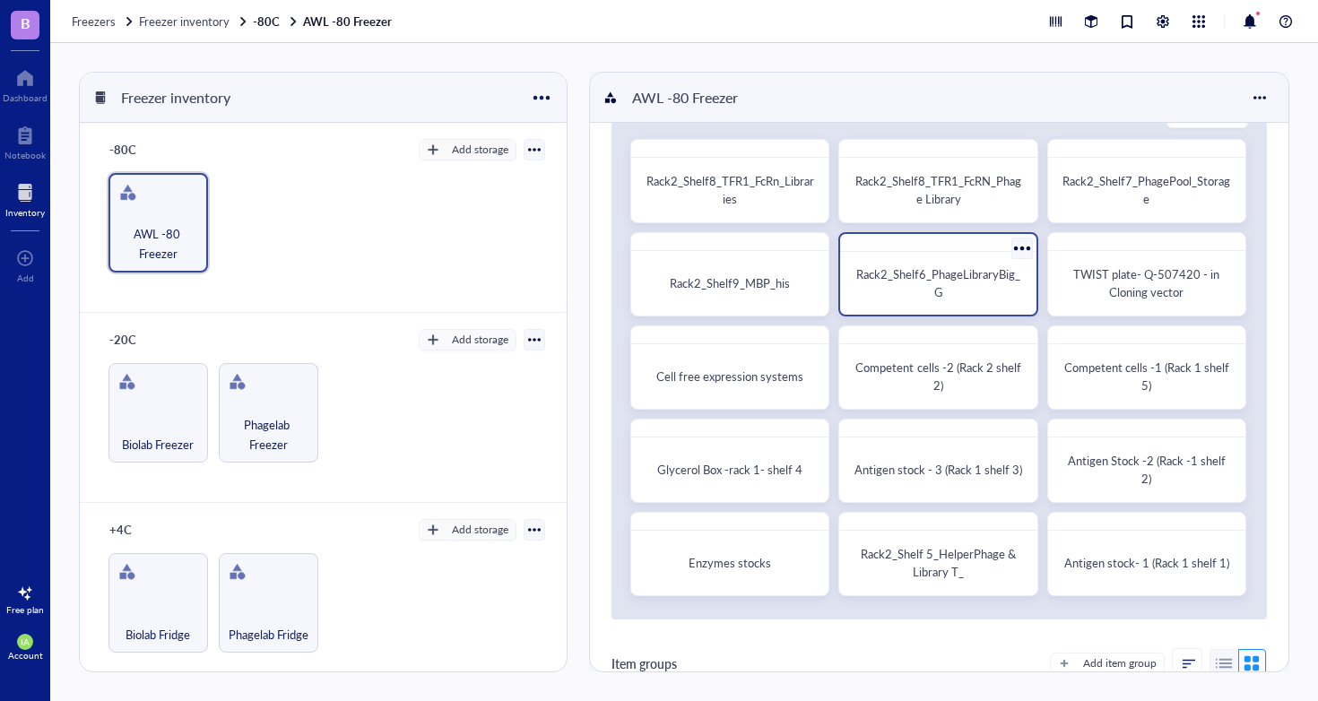
scroll to position [169, 0]
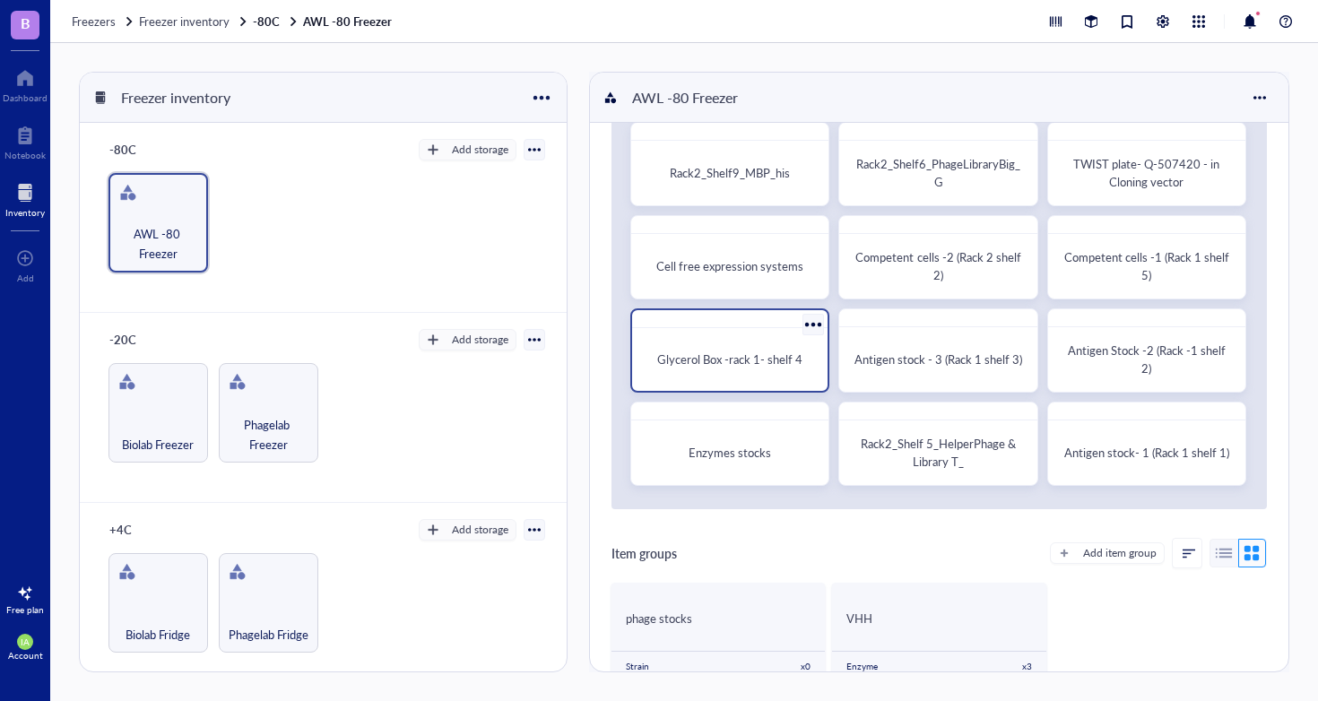
click at [791, 376] on div "Glycerol Box -rack 1- shelf 4" at bounding box center [729, 359] width 181 height 48
